Goal: Check status: Check status

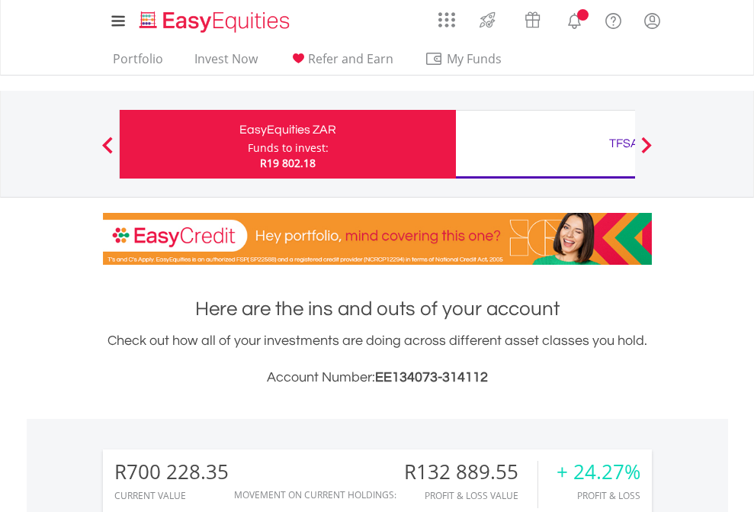
scroll to position [146, 240]
click at [248, 144] on div "Funds to invest:" at bounding box center [288, 147] width 81 height 15
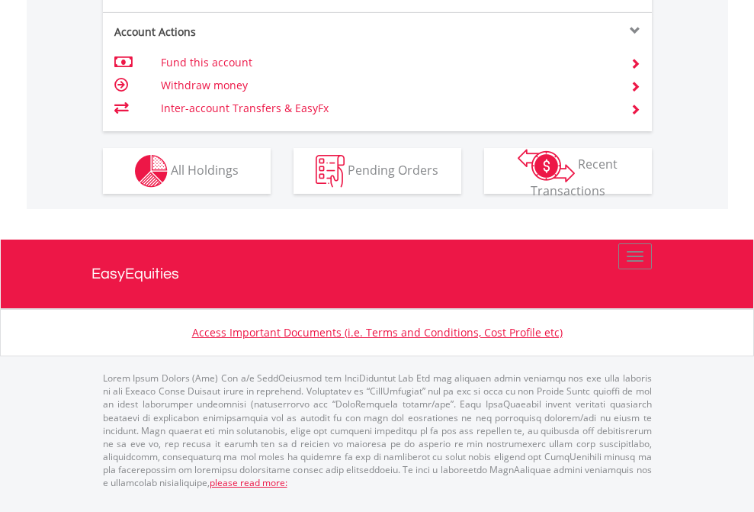
scroll to position [1554, 0]
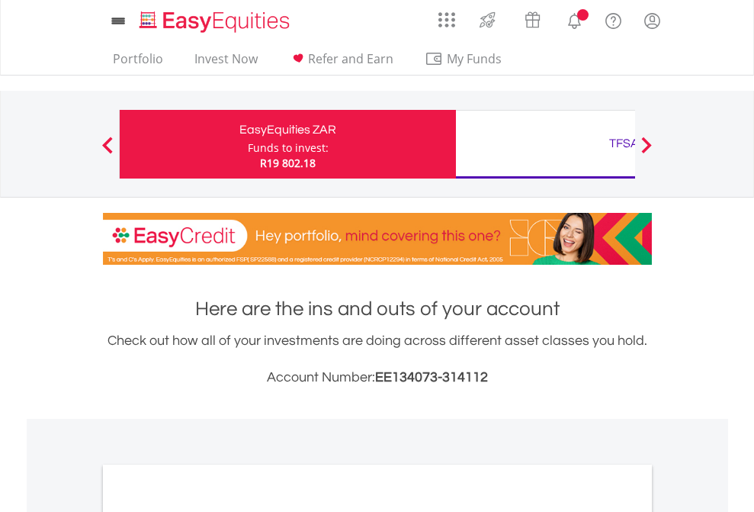
scroll to position [917, 0]
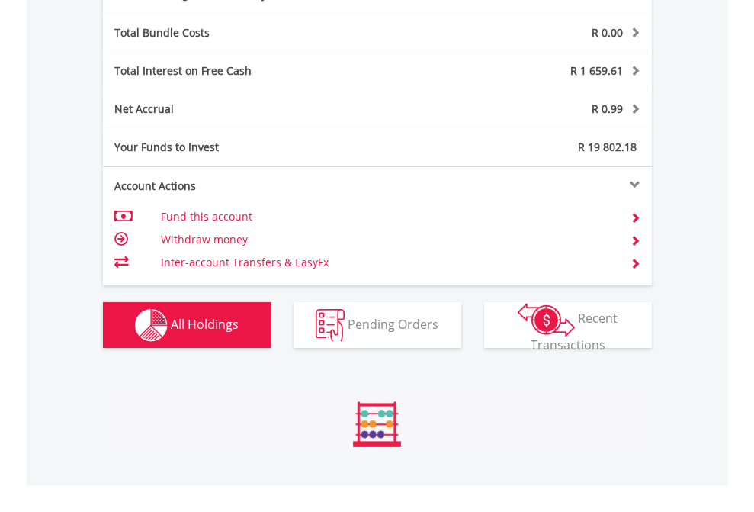
scroll to position [1819, 0]
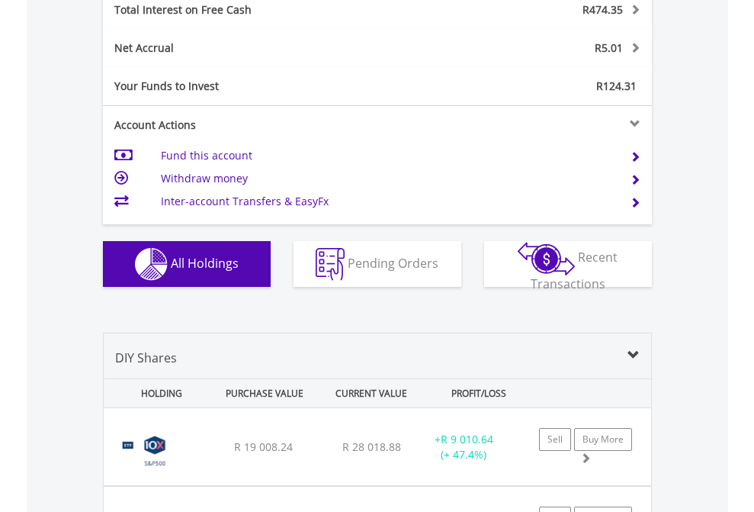
scroll to position [1758, 0]
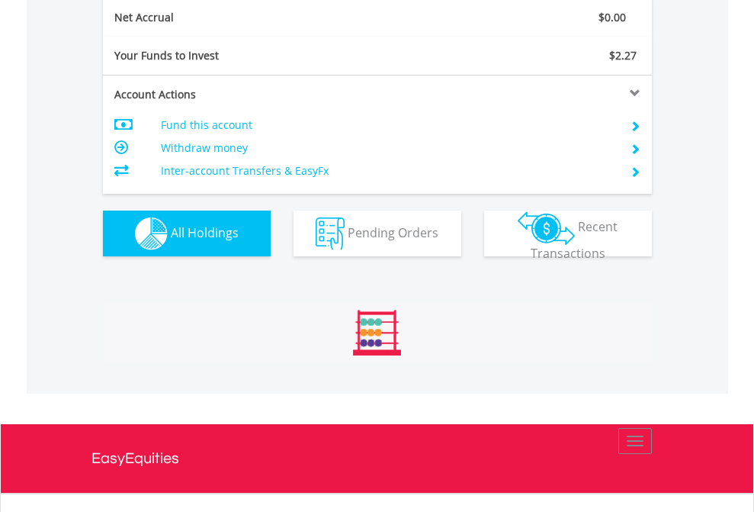
scroll to position [1727, 0]
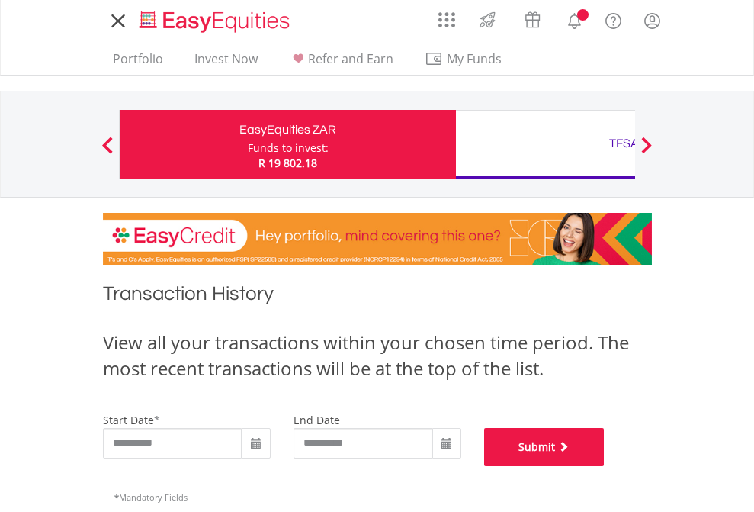
click at [605, 466] on button "Submit" at bounding box center [544, 447] width 121 height 38
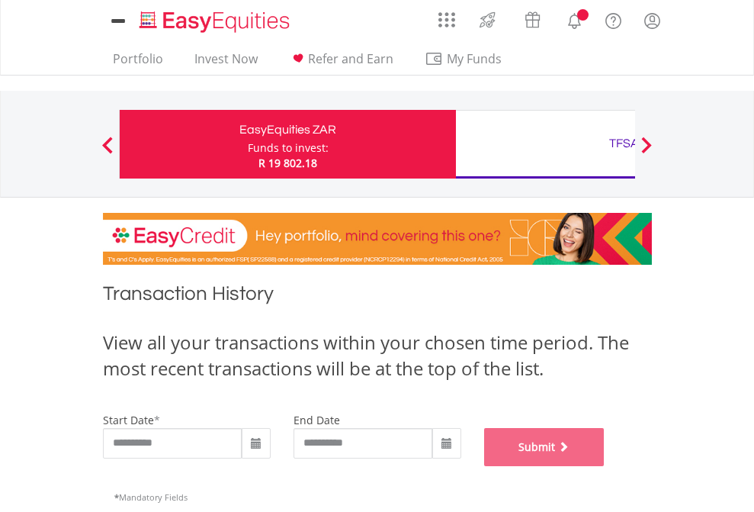
scroll to position [619, 0]
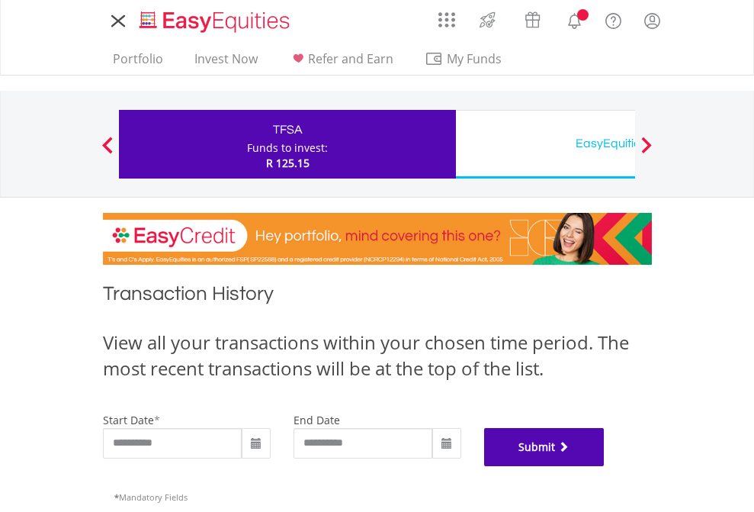
click at [605, 466] on button "Submit" at bounding box center [544, 447] width 121 height 38
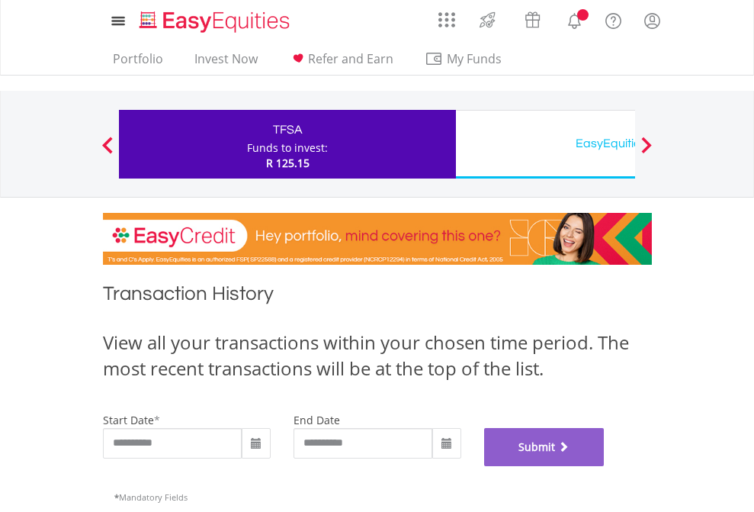
scroll to position [619, 0]
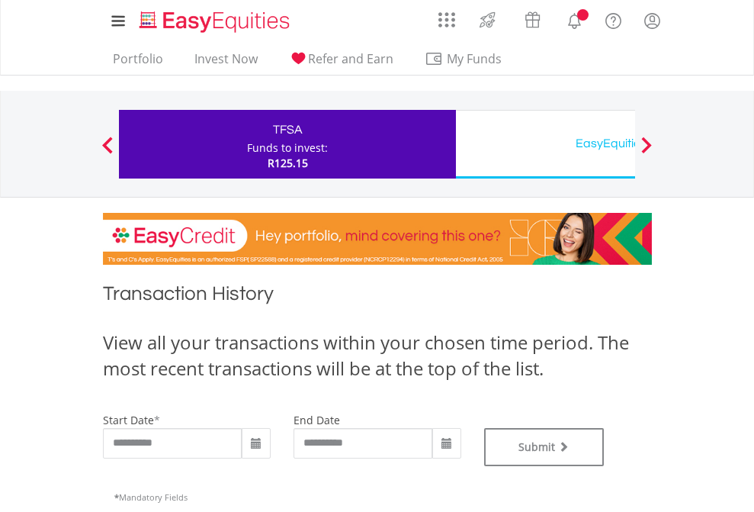
click at [545, 144] on div "EasyEquities USD" at bounding box center [624, 143] width 318 height 21
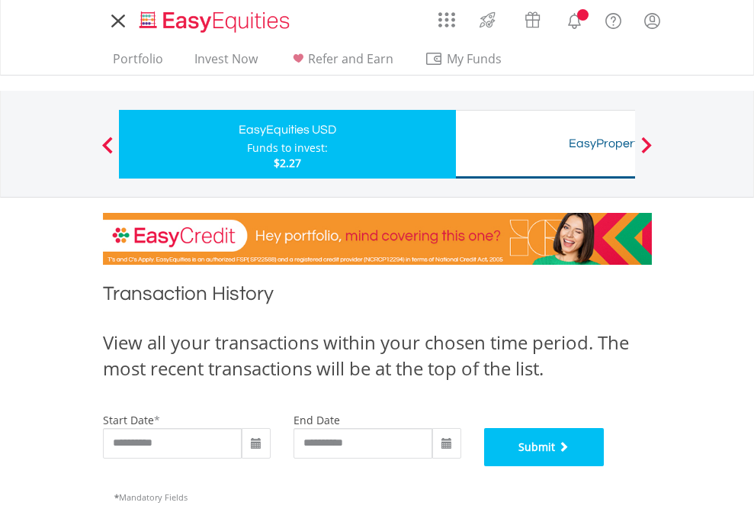
click at [605, 466] on button "Submit" at bounding box center [544, 447] width 121 height 38
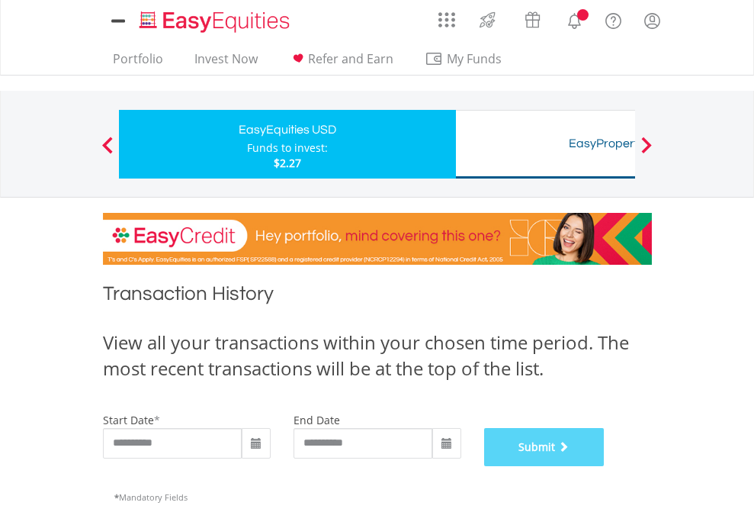
scroll to position [619, 0]
